Goal: Information Seeking & Learning: Understand process/instructions

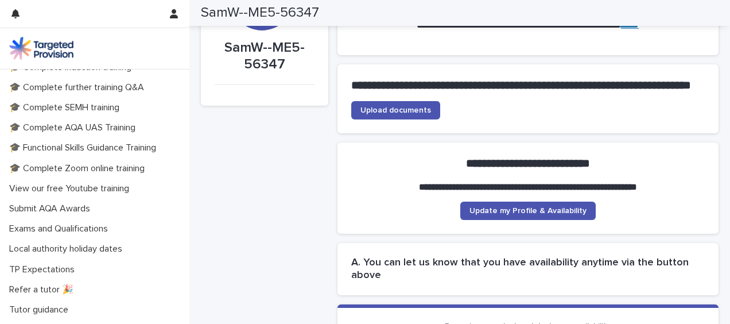
scroll to position [331, 0]
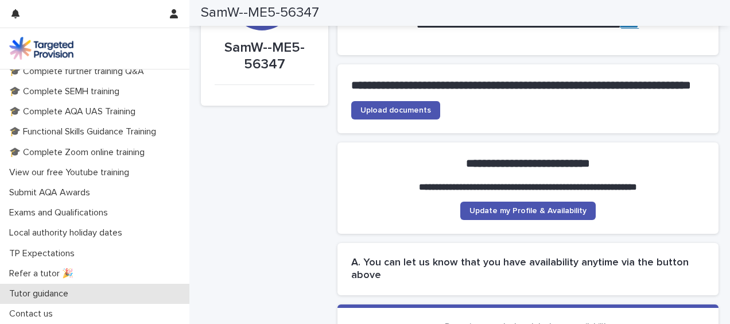
click at [65, 294] on p "Tutor guidance" at bounding box center [41, 293] width 73 height 11
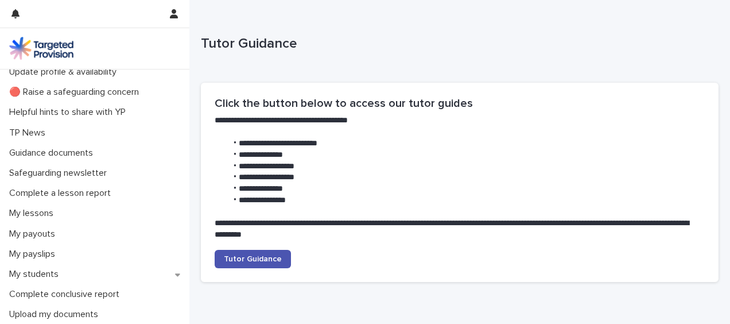
scroll to position [37, 0]
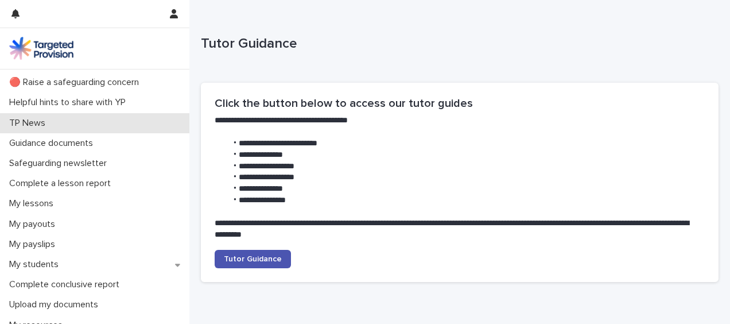
click at [56, 123] on div "TP News" at bounding box center [94, 123] width 189 height 20
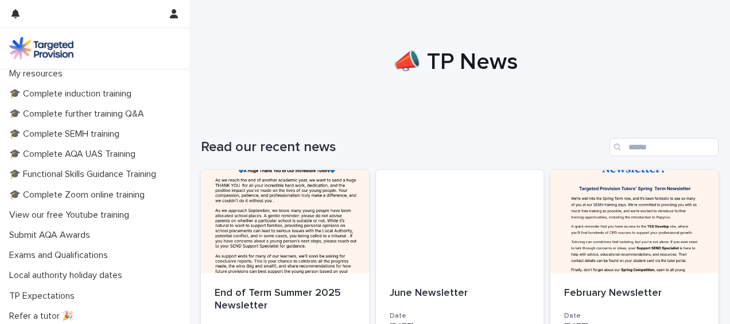
scroll to position [295, 0]
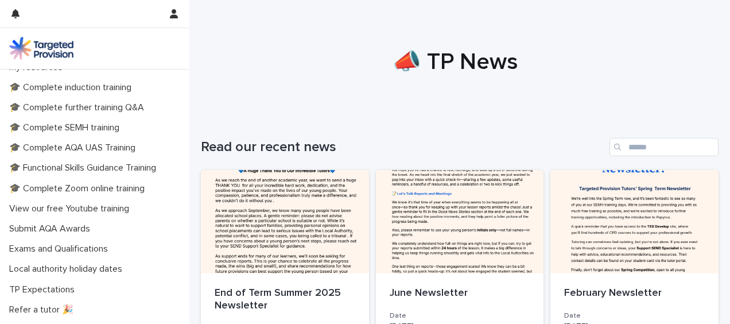
click at [114, 270] on p "Local authority holiday dates" at bounding box center [68, 269] width 127 height 11
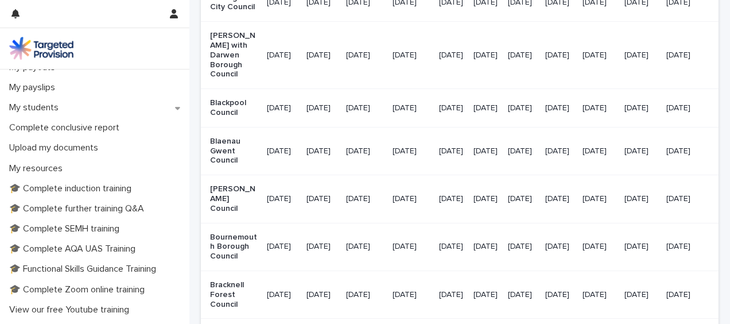
scroll to position [194, 0]
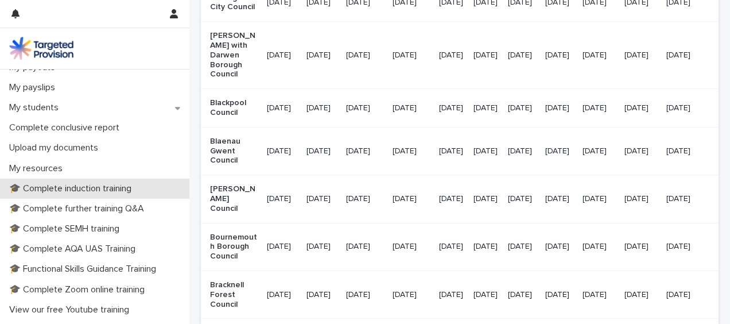
click at [121, 188] on p "🎓 Complete induction training" at bounding box center [73, 188] width 136 height 11
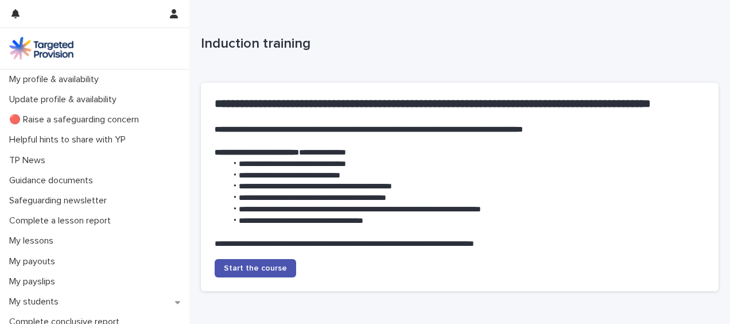
click at [157, 13] on div at bounding box center [85, 14] width 148 height 28
click at [178, 14] on button "button" at bounding box center [174, 14] width 22 height 28
click at [172, 7] on div at bounding box center [365, 162] width 730 height 324
click at [103, 83] on p "My profile & availability" at bounding box center [56, 79] width 103 height 11
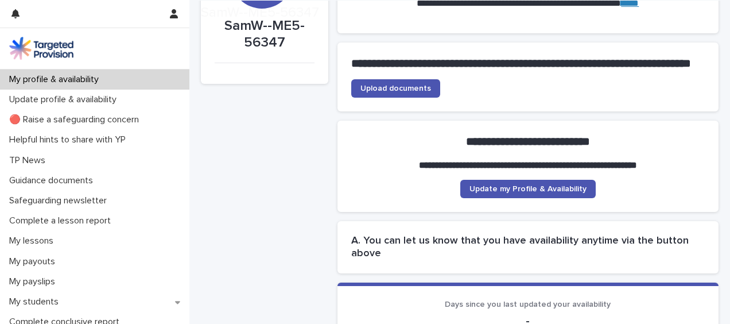
scroll to position [106, 0]
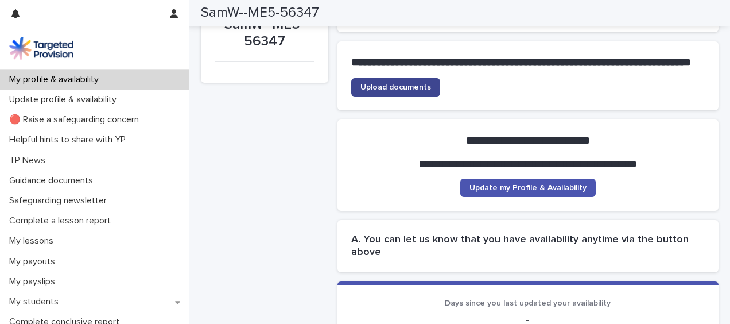
click at [423, 96] on link "Upload documents" at bounding box center [395, 87] width 89 height 18
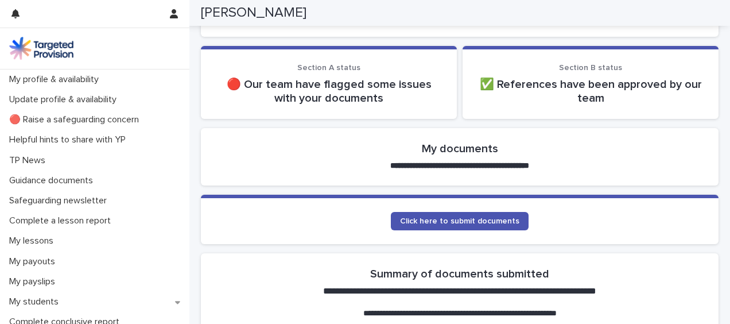
scroll to position [160, 0]
click at [510, 216] on link "Click here to submit documents" at bounding box center [460, 221] width 138 height 18
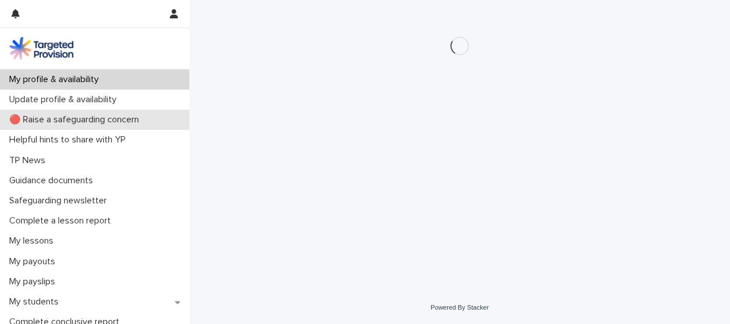
click at [141, 117] on p "🔴 Raise a safeguarding concern" at bounding box center [77, 119] width 144 height 11
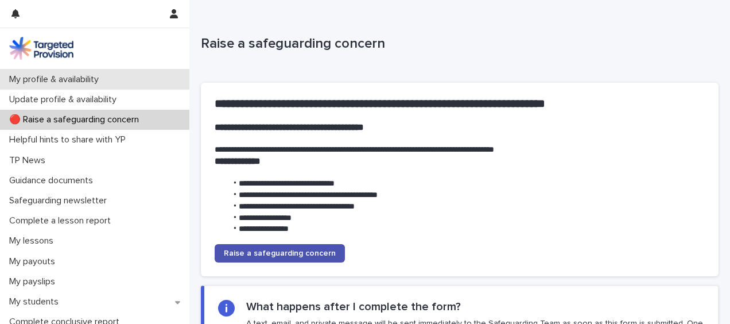
click at [86, 78] on p "My profile & availability" at bounding box center [56, 79] width 103 height 11
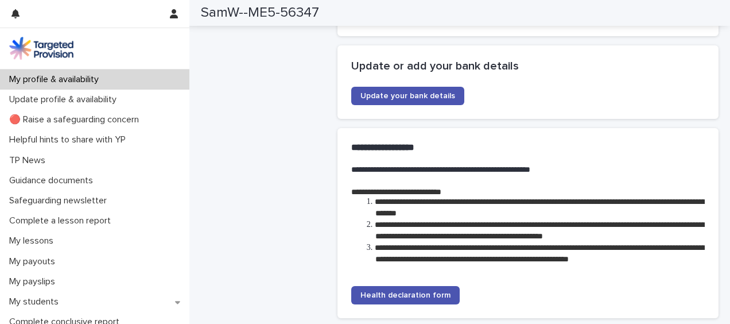
scroll to position [2004, 0]
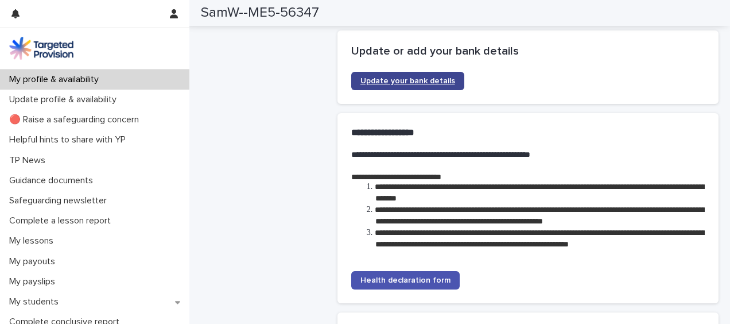
click at [447, 81] on span "Update your bank details" at bounding box center [408, 81] width 95 height 8
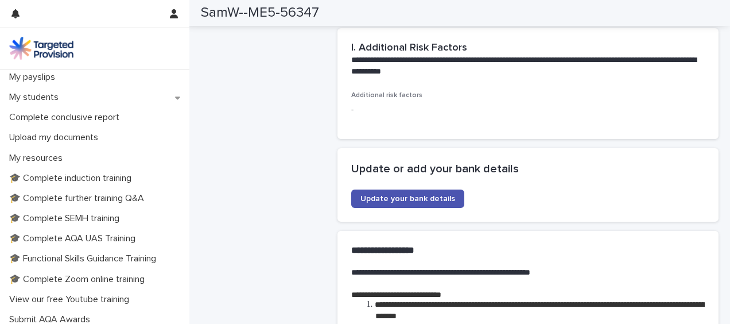
scroll to position [206, 0]
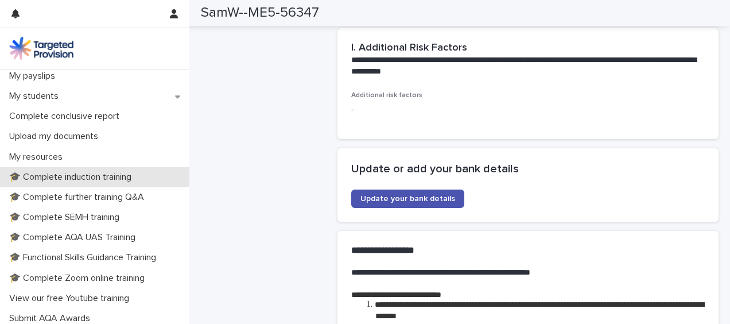
click at [48, 177] on p "🎓 Complete induction training" at bounding box center [73, 177] width 136 height 11
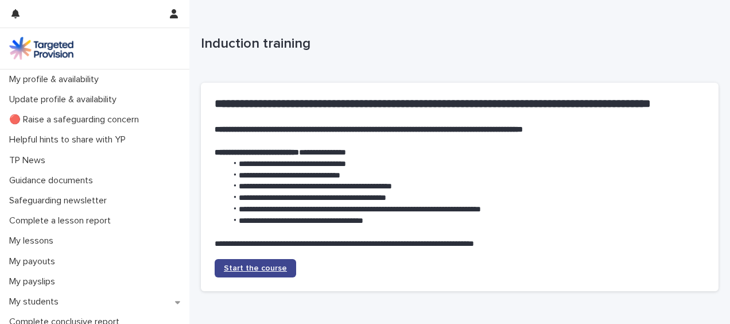
click at [239, 263] on link "Start the course" at bounding box center [256, 268] width 82 height 18
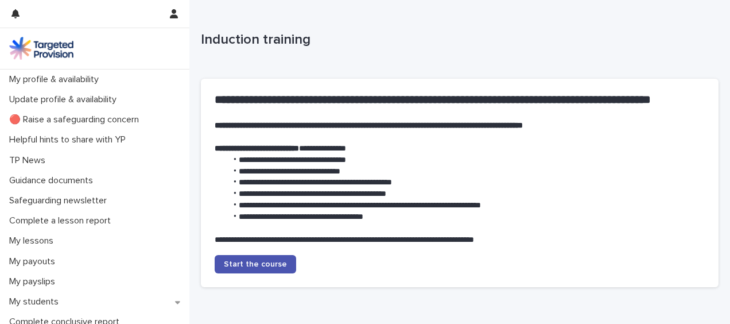
scroll to position [66, 0]
